Goal: Task Accomplishment & Management: Complete application form

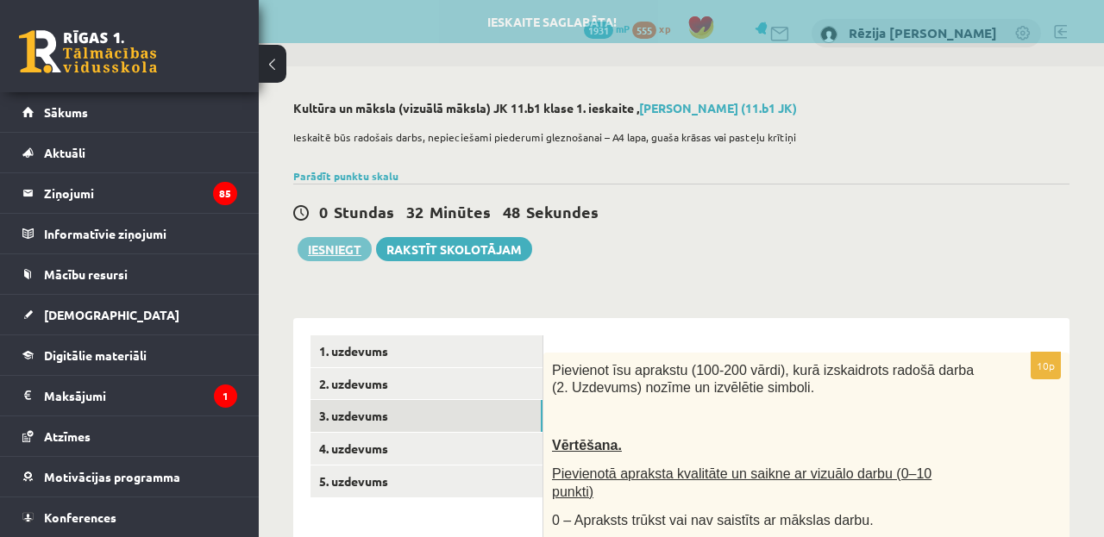
click at [329, 251] on button "Iesniegt" at bounding box center [335, 249] width 74 height 24
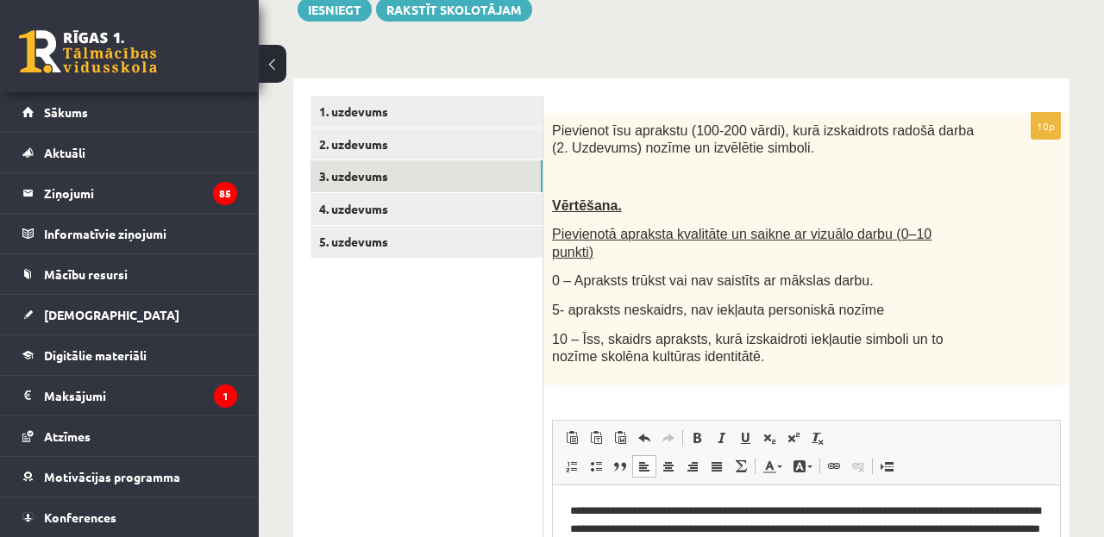
scroll to position [241, 0]
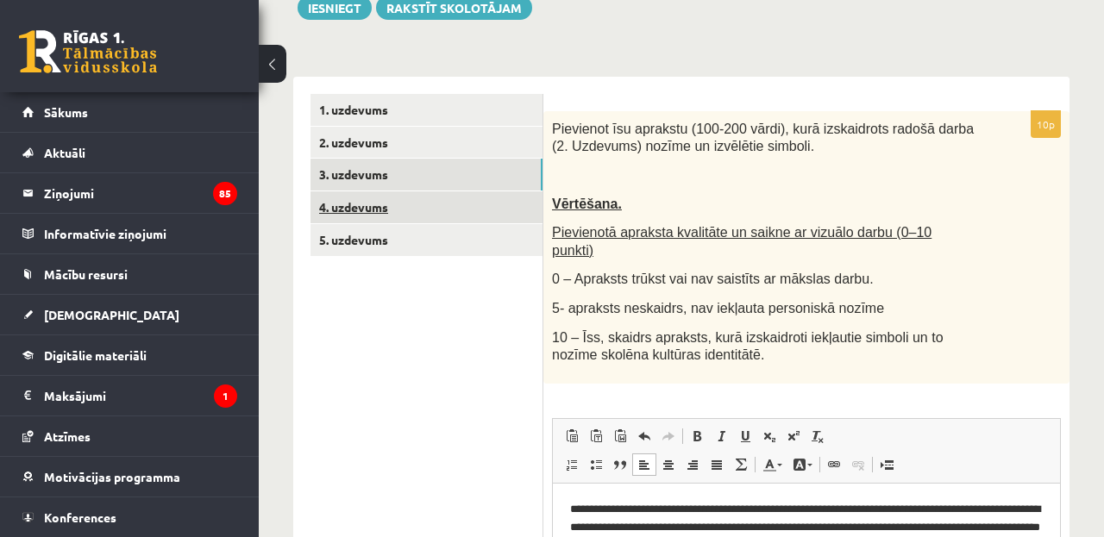
click at [477, 199] on link "4. uzdevums" at bounding box center [426, 207] width 232 height 32
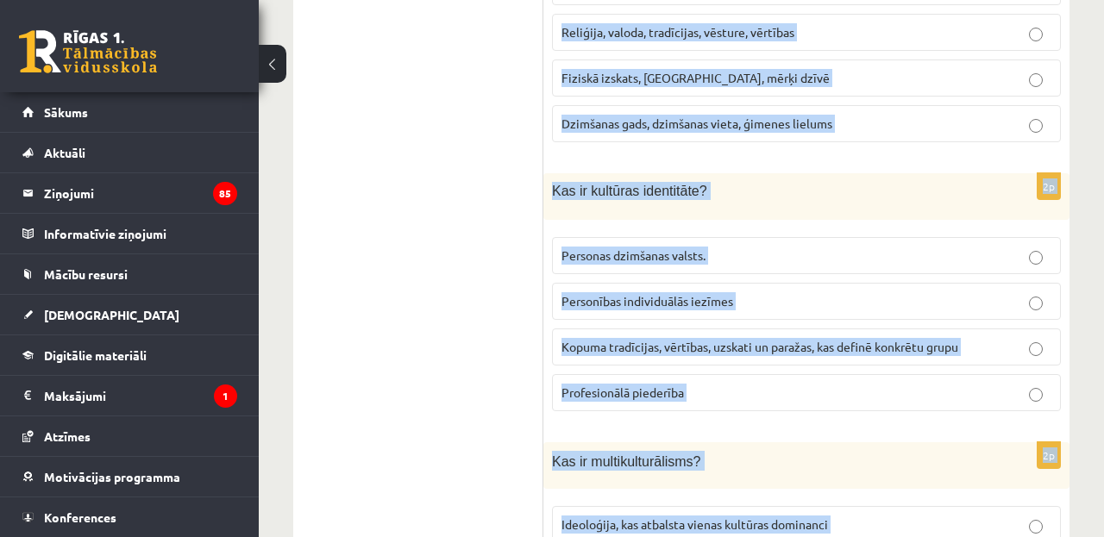
scroll to position [2607, 0]
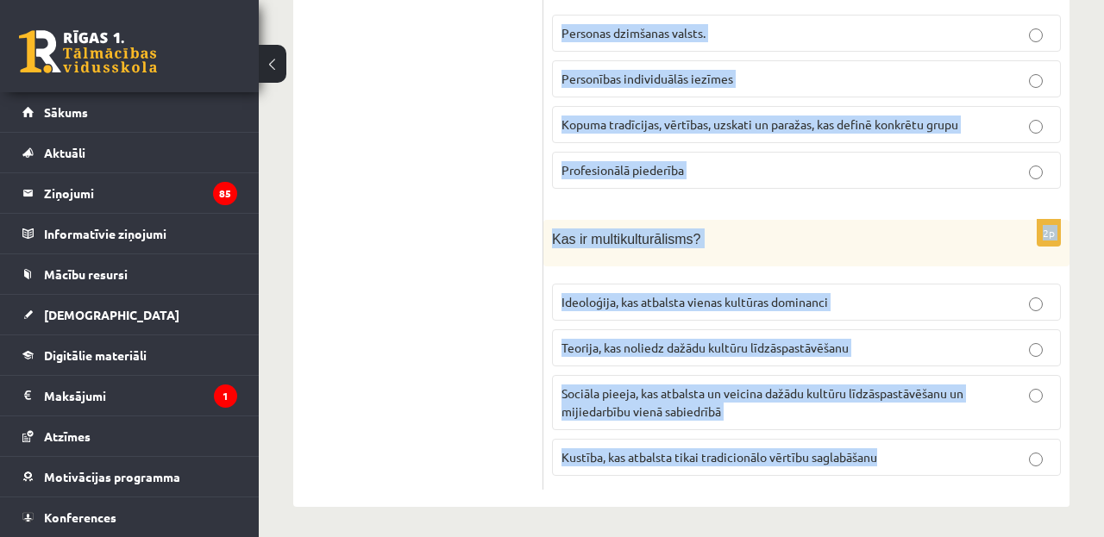
drag, startPoint x: 553, startPoint y: 127, endPoint x: 842, endPoint y: 598, distance: 553.1
copy form "Lore ip dolorsitamet consectet adipiscin elitsed doeiusmo temporin utlaboree? D…"
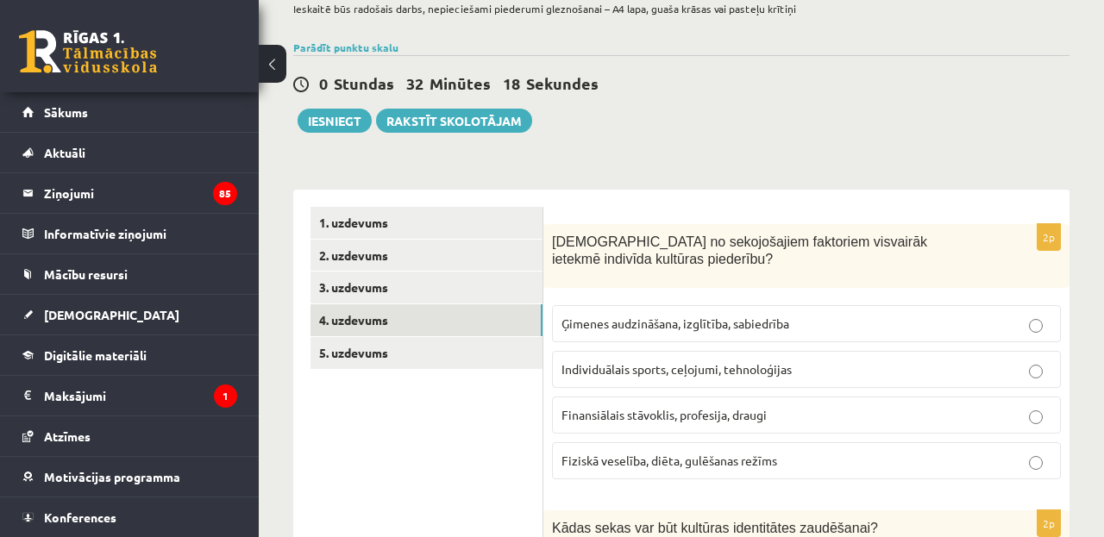
scroll to position [143, 1]
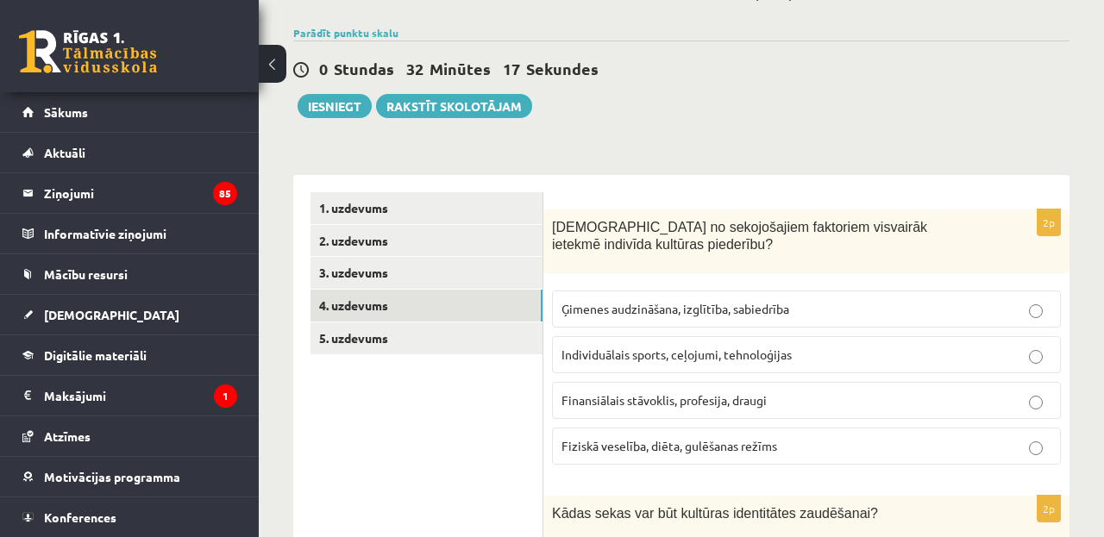
click at [727, 288] on fieldset "Ģimenes audzināšana, izglītība, sabiedrība Individuālais sports, ceļojumi, tehn…" at bounding box center [806, 376] width 509 height 188
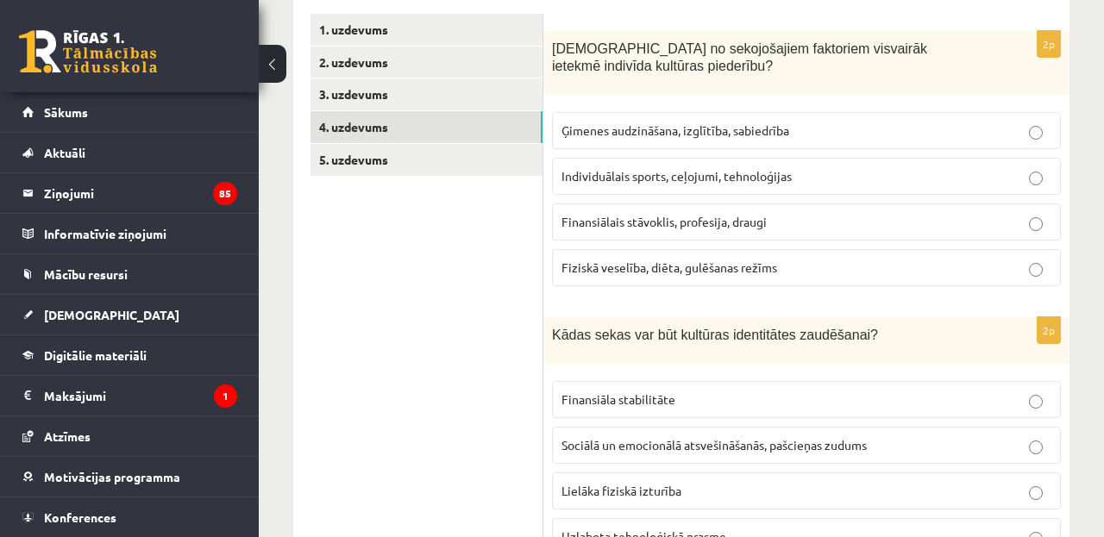
click at [687, 126] on span "Ģimenes audzināšana, izglītība, sabiedrība" at bounding box center [675, 130] width 228 height 16
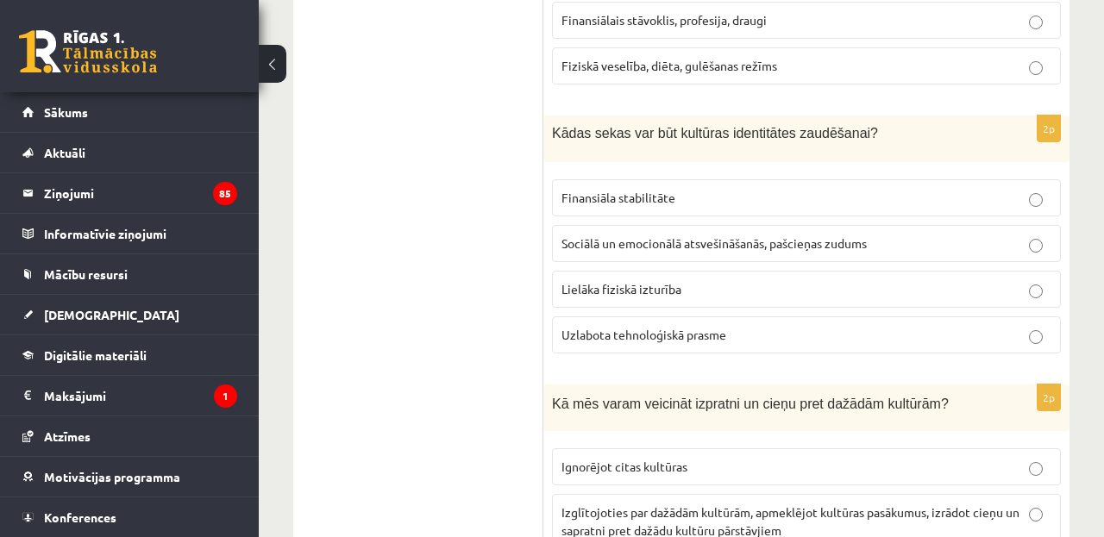
click at [617, 247] on span "Sociālā un emocionālā atsvešināšanās, pašcieņas zudums" at bounding box center [713, 243] width 305 height 16
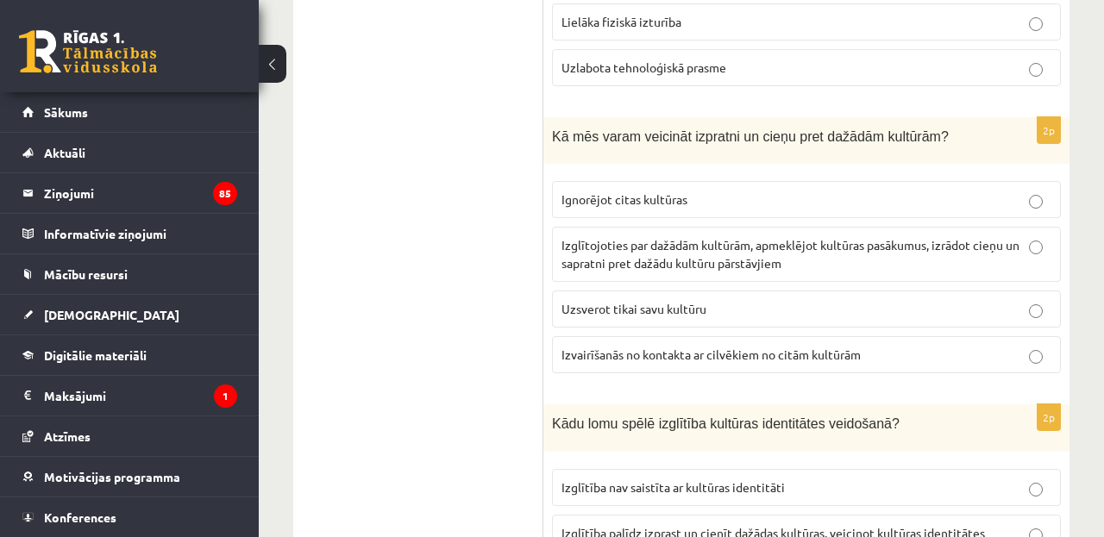
scroll to position [824, 0]
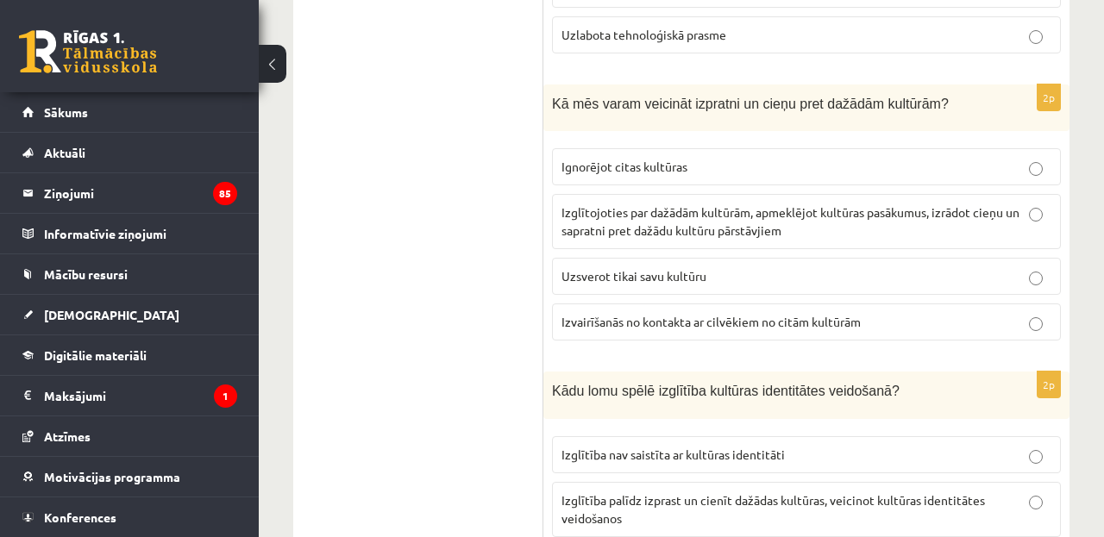
click at [726, 219] on p "Izglītojoties par dažādām kultūrām, apmeklējot kultūras pasākumus, izrādot cieņ…" at bounding box center [806, 222] width 490 height 36
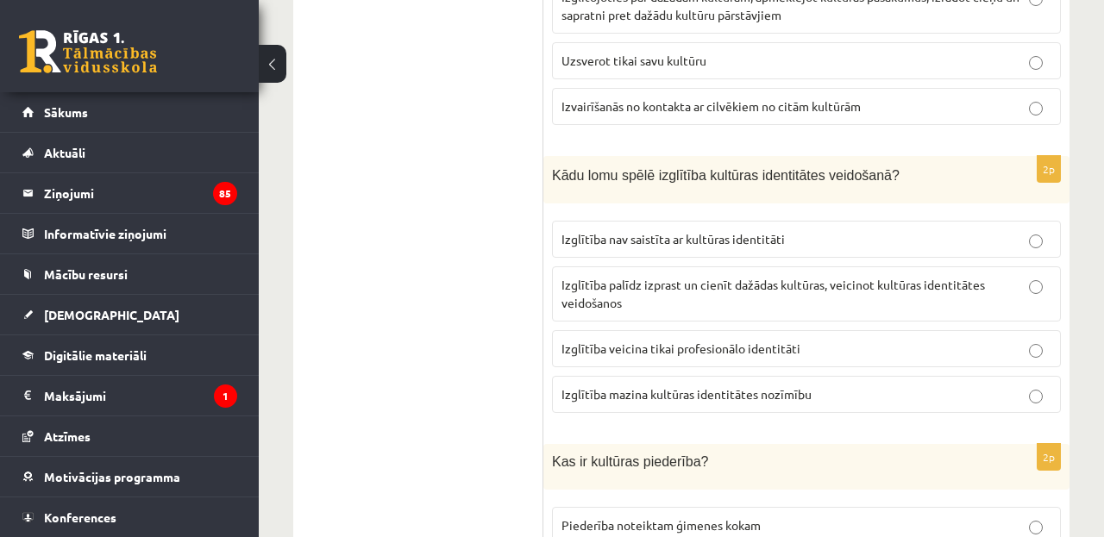
scroll to position [1052, 0]
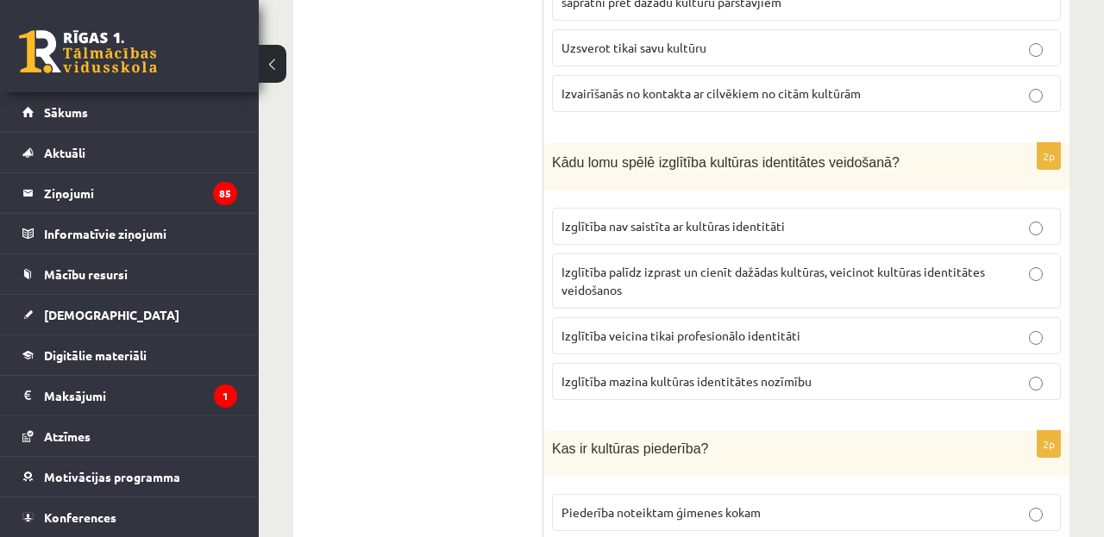
click at [655, 294] on p "Izglītība palīdz izprast un cienīt dažādas kultūras, veicinot kultūras identitā…" at bounding box center [806, 281] width 490 height 36
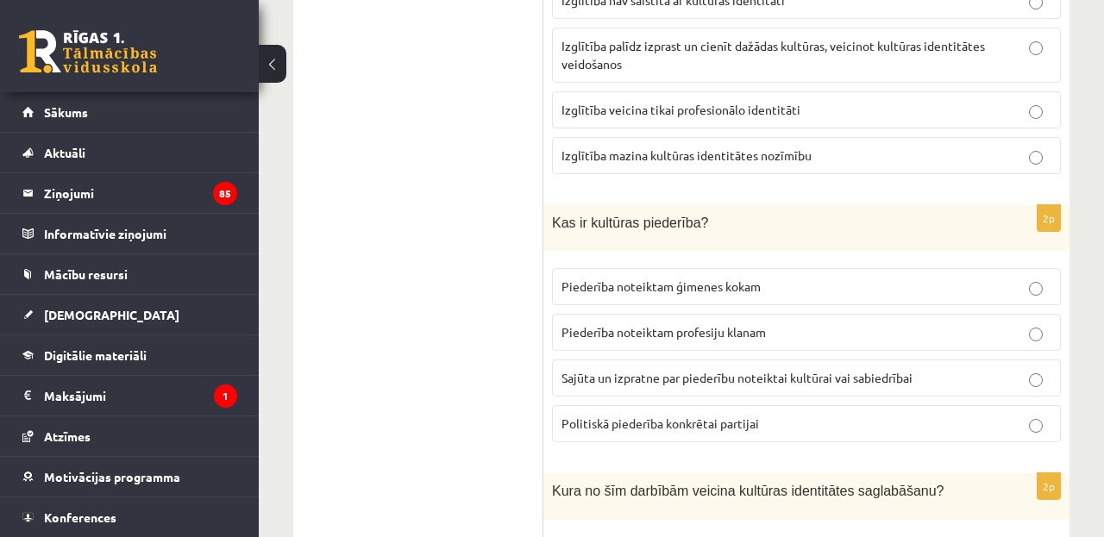
scroll to position [1288, 0]
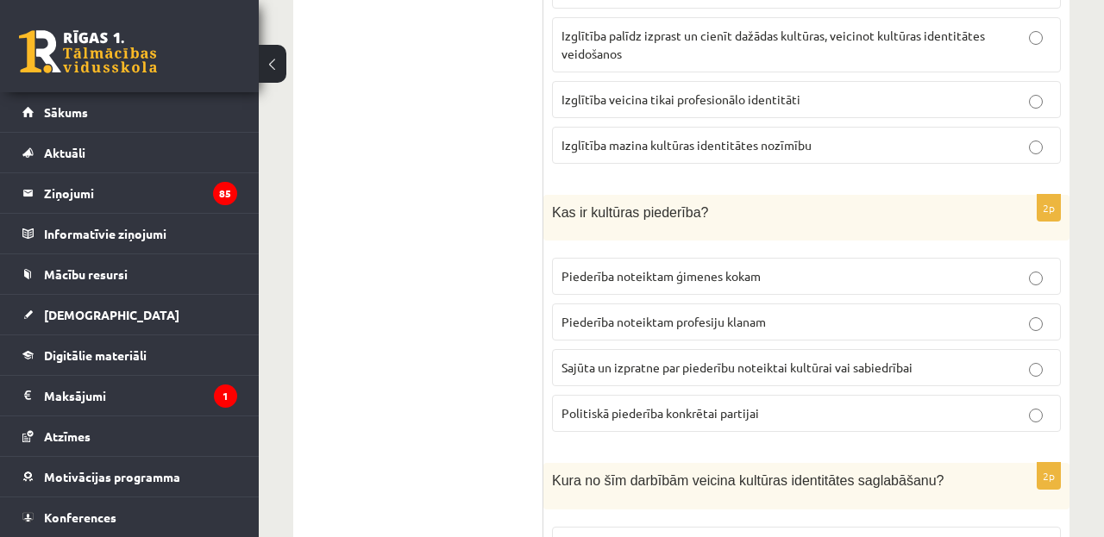
click at [692, 361] on span "Sajūta un izpratne par piederību noteiktai kultūrai vai sabiedrībai" at bounding box center [736, 368] width 351 height 16
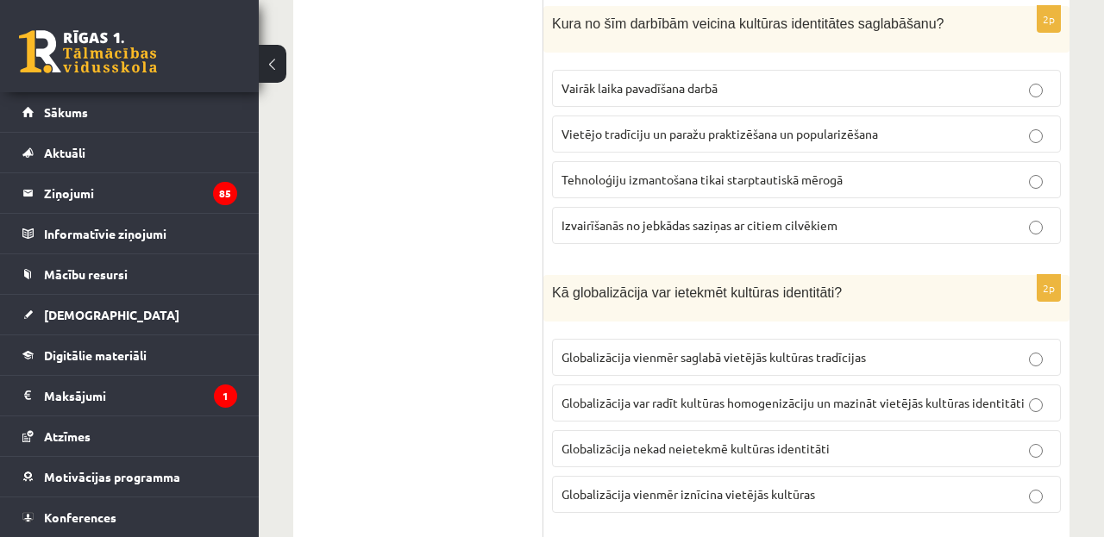
scroll to position [1749, 0]
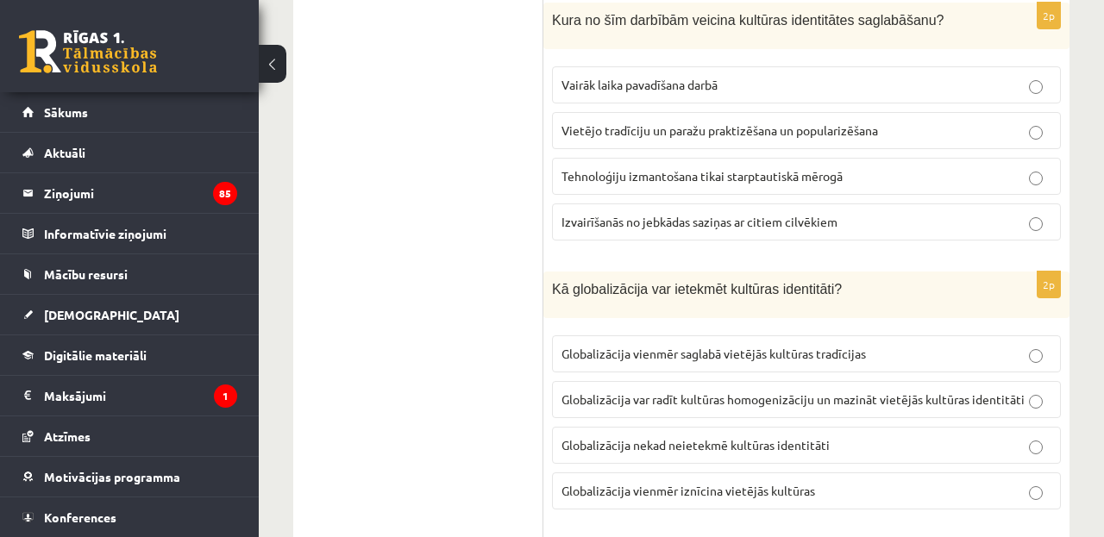
click at [655, 133] on span "Vietējo tradīciju un paražu praktizēšana un popularizēšana" at bounding box center [719, 130] width 316 height 16
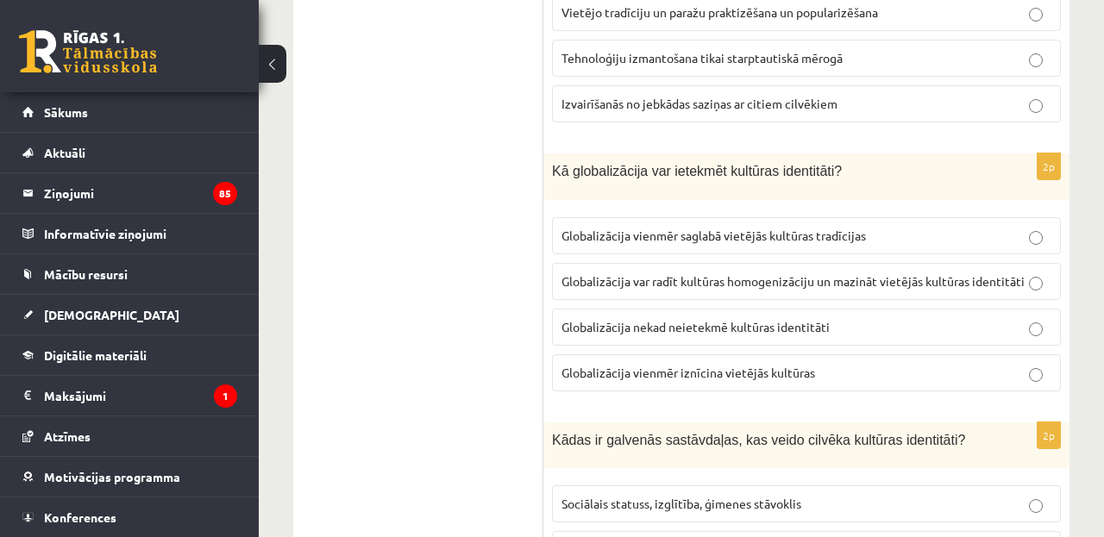
scroll to position [1939, 0]
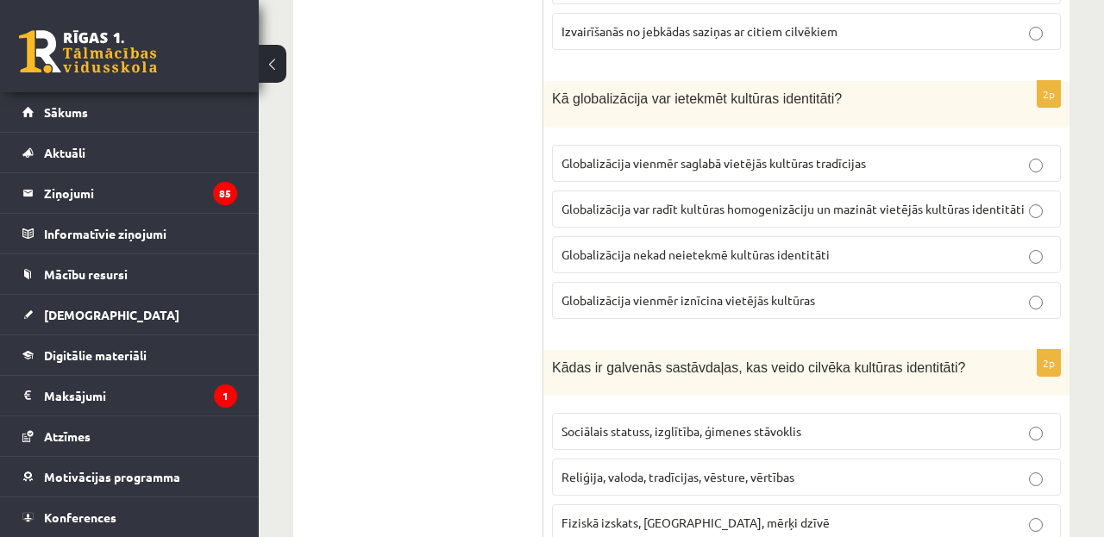
click at [611, 204] on span "Globalizācija var radīt kultūras homogenizāciju un mazināt vietējās kultūras id…" at bounding box center [792, 209] width 463 height 16
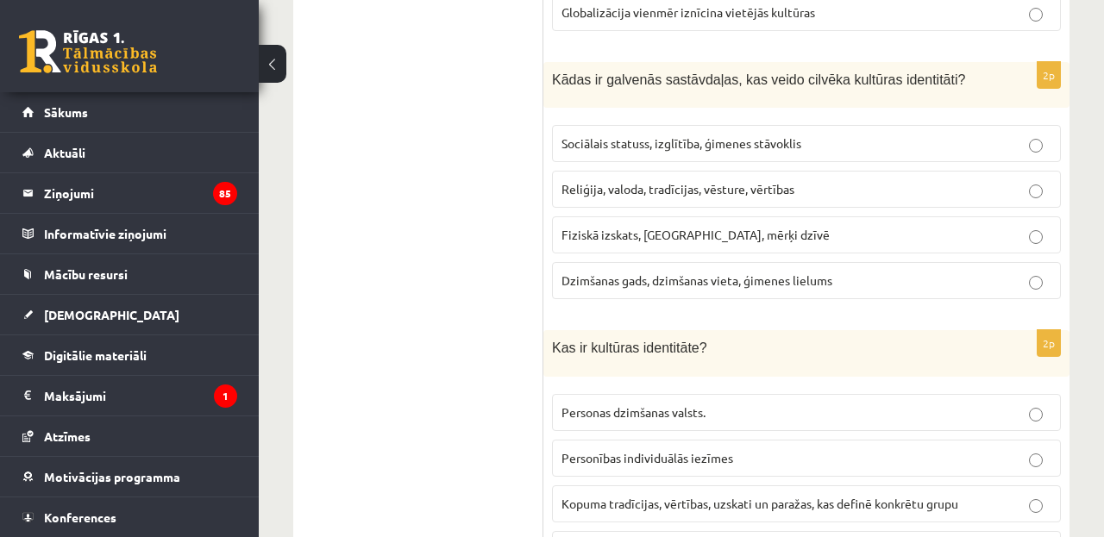
scroll to position [2244, 0]
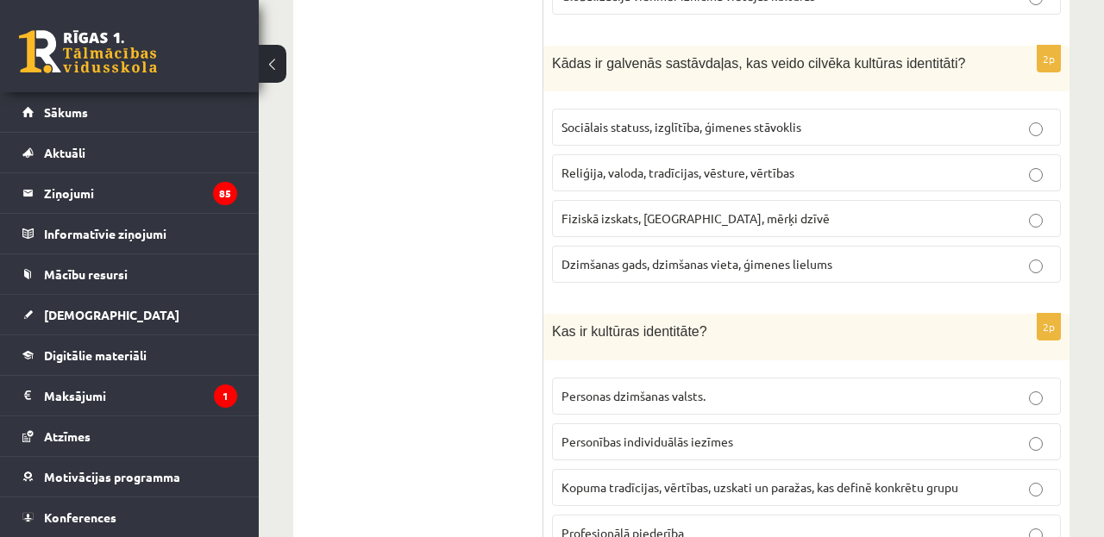
click at [706, 172] on span "Reliģija, valoda, tradīcijas, vēsture, vērtības" at bounding box center [677, 173] width 233 height 16
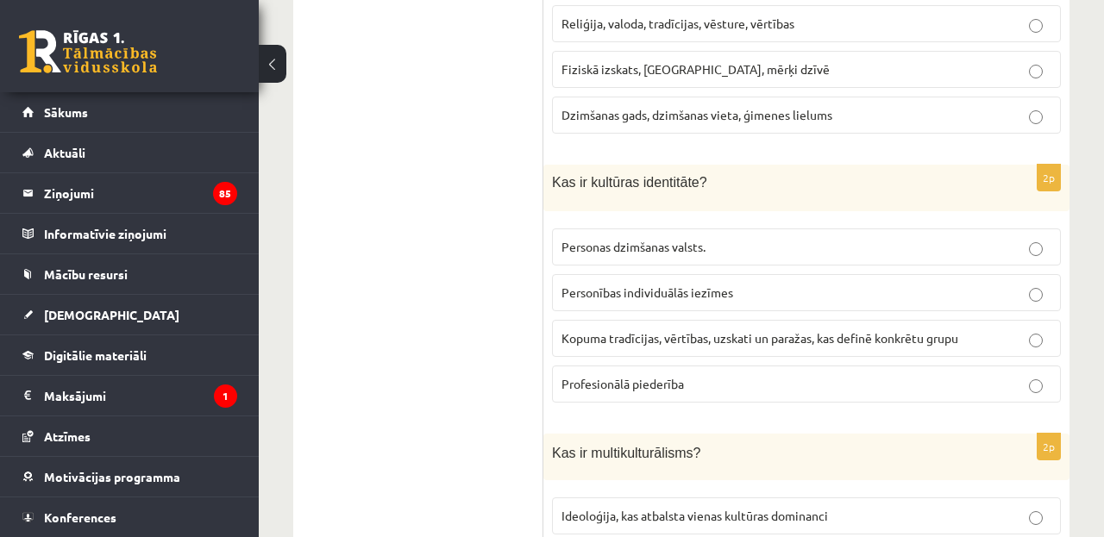
scroll to position [2395, 0]
click at [618, 329] on span "Kopuma tradīcijas, vērtības, uzskati un paražas, kas definē konkrētu grupu" at bounding box center [759, 337] width 397 height 16
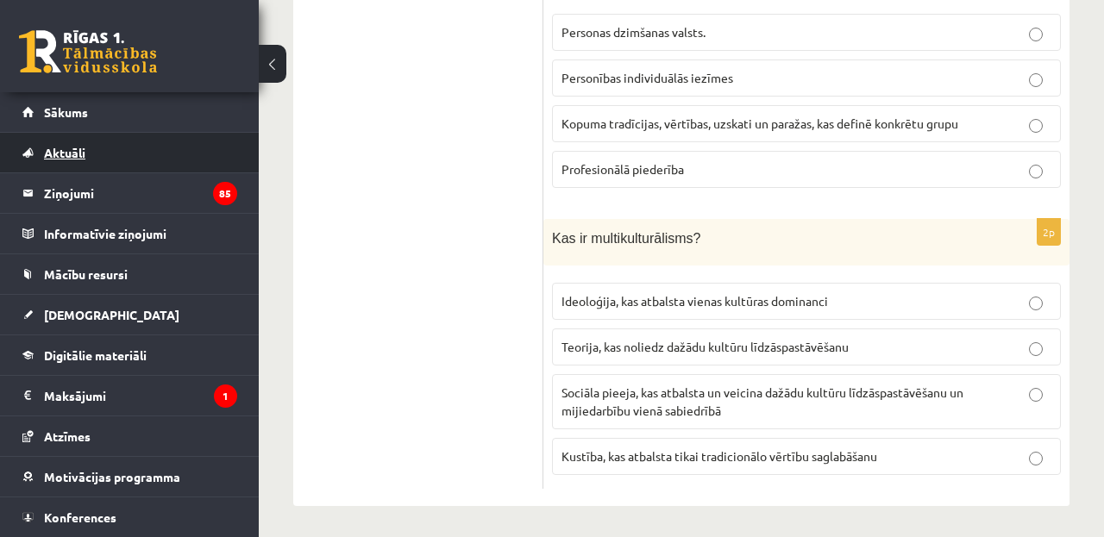
scroll to position [2607, 0]
click at [632, 391] on span "Sociāla pieeja, kas atbalsta un veicina dažādu kultūru līdzāspastāvēšanu un mij…" at bounding box center [762, 402] width 402 height 34
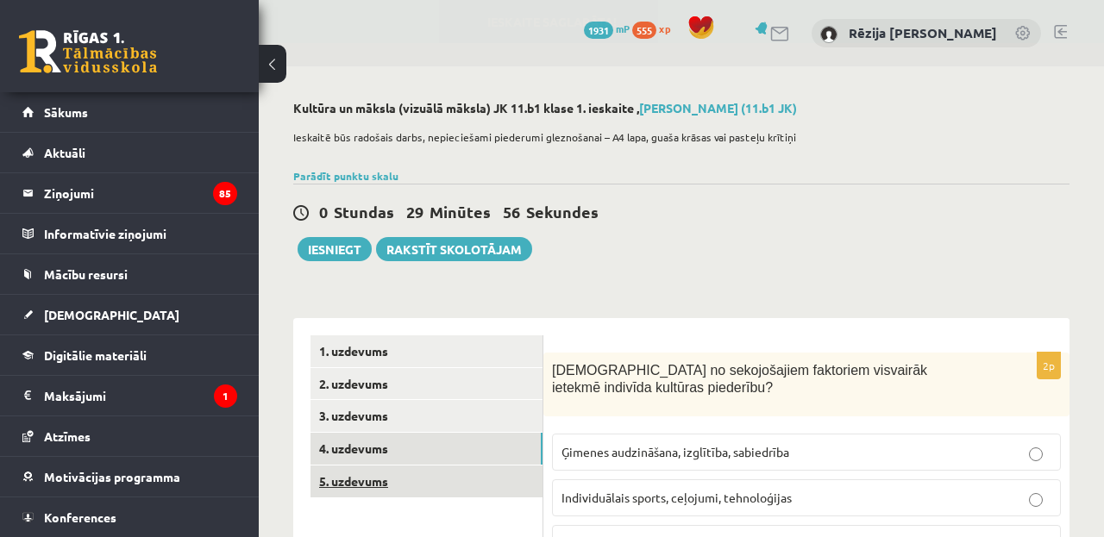
scroll to position [0, 0]
click at [429, 479] on link "5. uzdevums" at bounding box center [426, 482] width 232 height 32
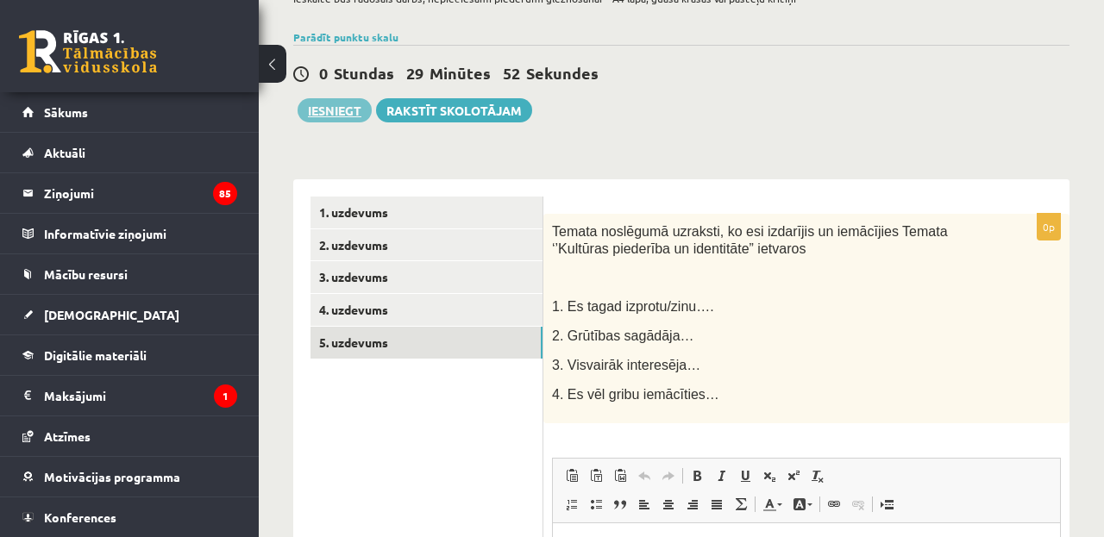
click at [335, 111] on button "Iesniegt" at bounding box center [335, 110] width 74 height 24
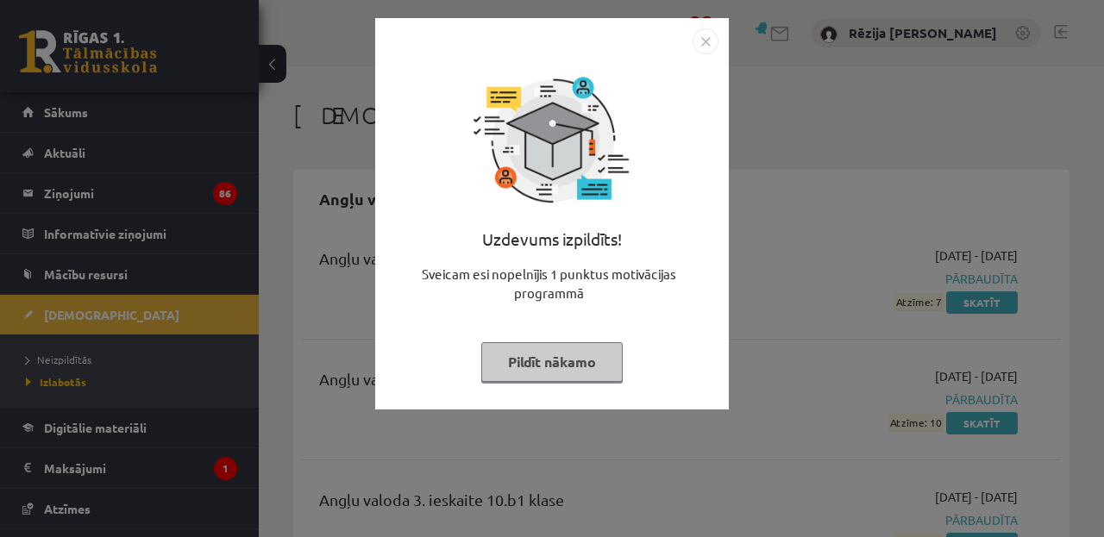
click at [549, 359] on button "Pildīt nākamo" at bounding box center [551, 362] width 141 height 40
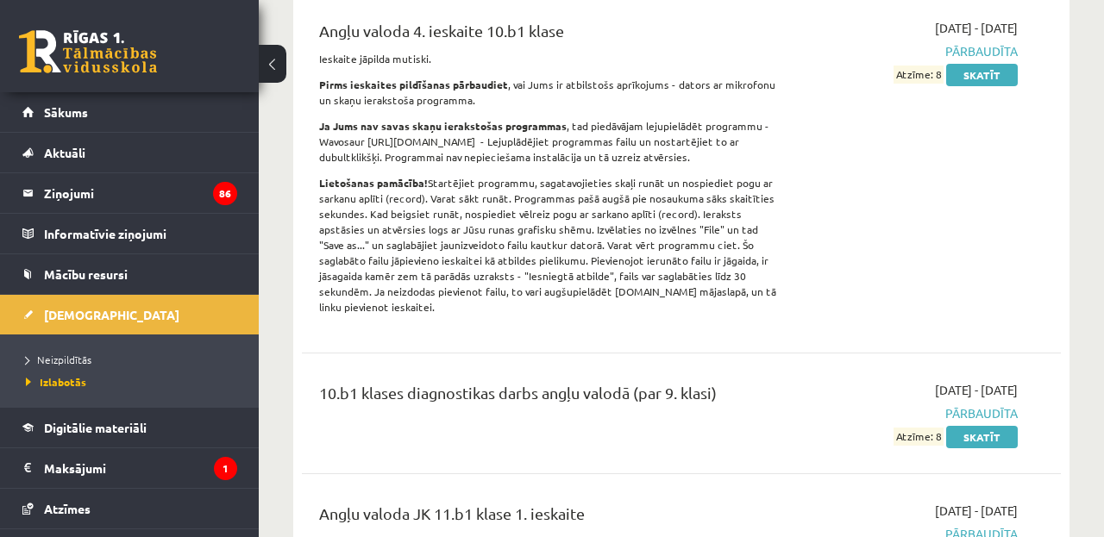
scroll to position [608, 0]
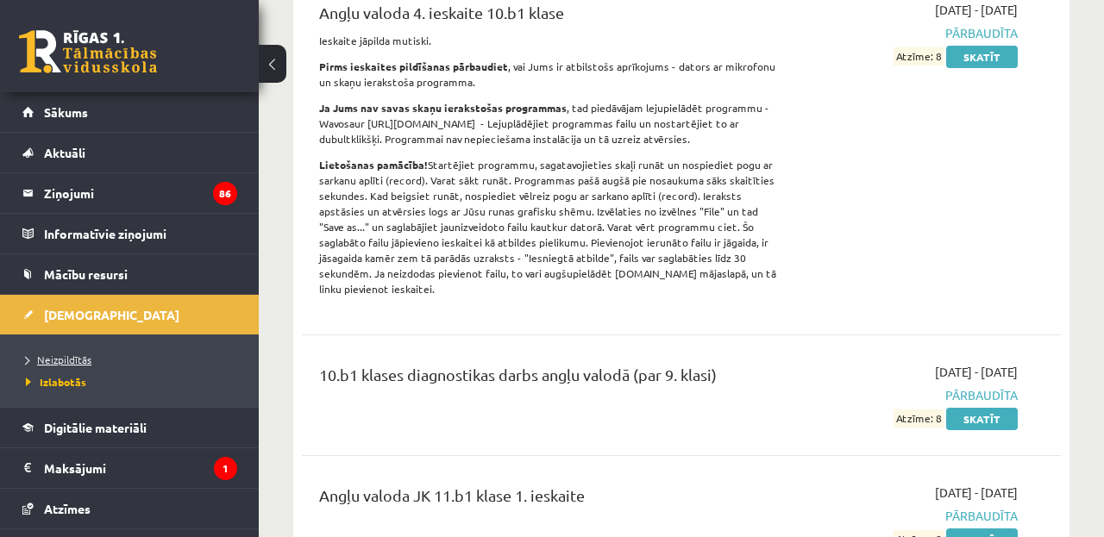
click at [70, 354] on span "Neizpildītās" at bounding box center [59, 360] width 66 height 14
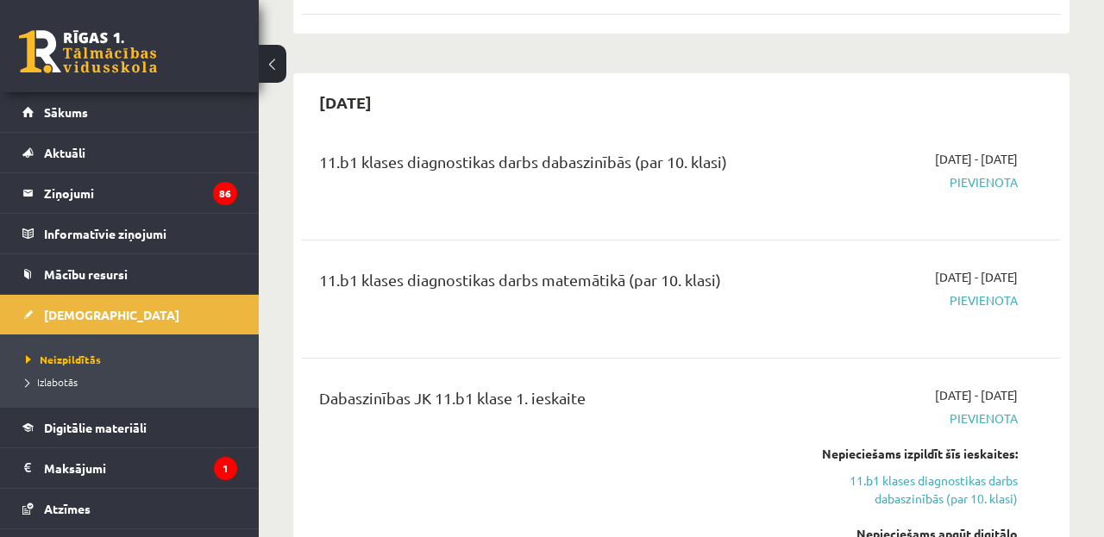
scroll to position [1062, 0]
